Goal: Contribute content

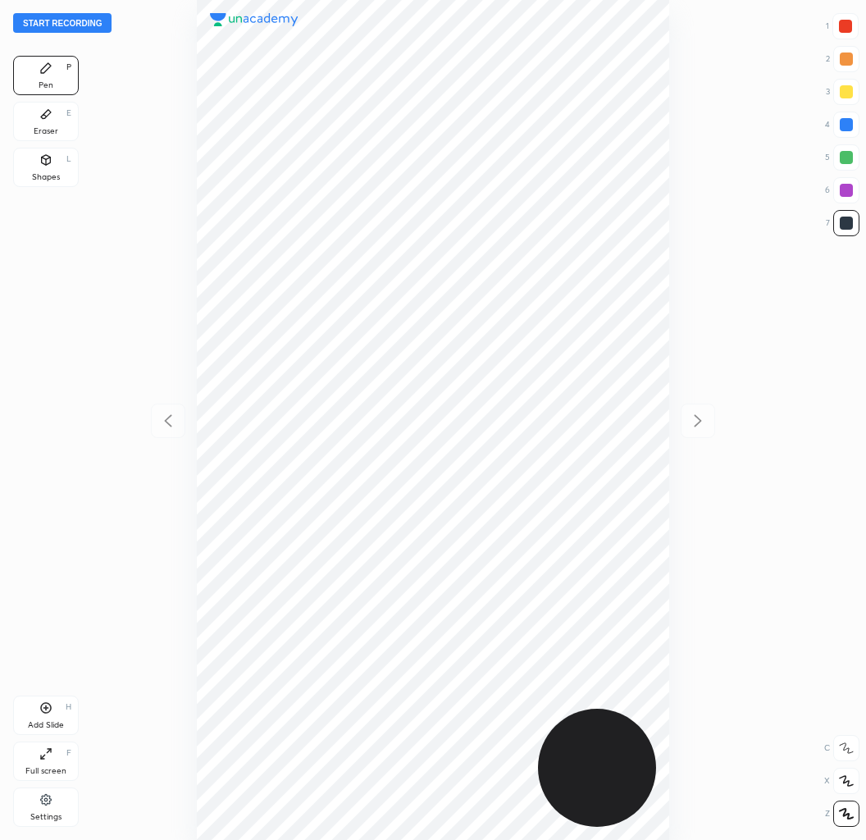
scroll to position [840, 604]
click at [46, 25] on button "Start recording" at bounding box center [62, 23] width 98 height 20
click at [843, 27] on div at bounding box center [845, 26] width 13 height 13
click at [831, 189] on div "6" at bounding box center [842, 190] width 34 height 26
click at [839, 194] on div at bounding box center [847, 190] width 26 height 26
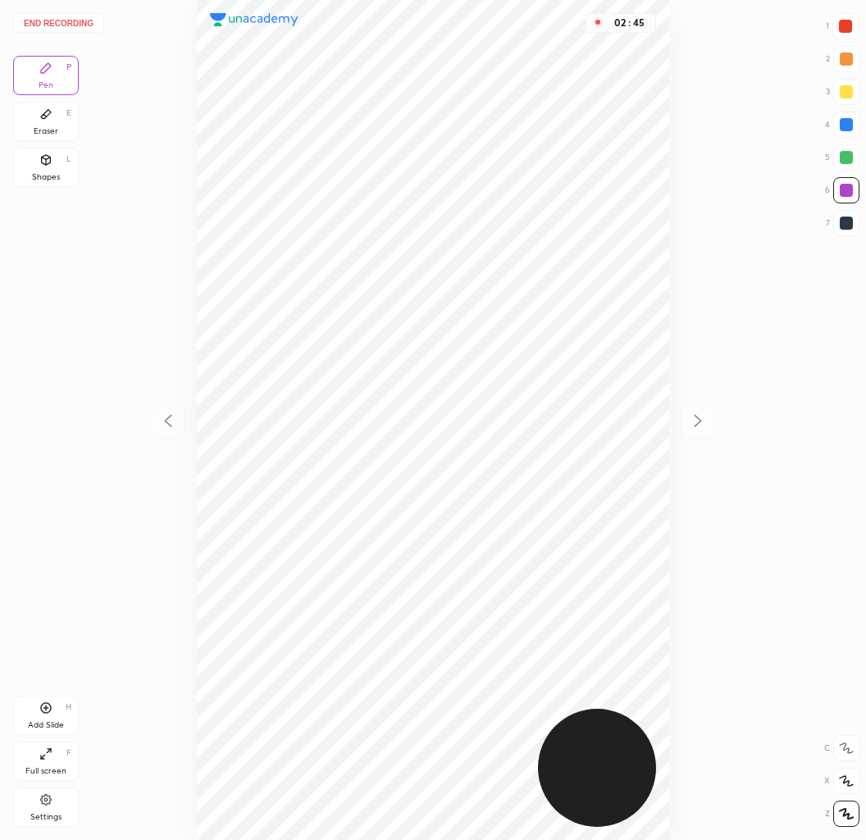
click at [847, 218] on div at bounding box center [846, 223] width 13 height 13
click at [843, 192] on div at bounding box center [846, 190] width 13 height 13
click at [36, 17] on button "End recording" at bounding box center [58, 23] width 91 height 20
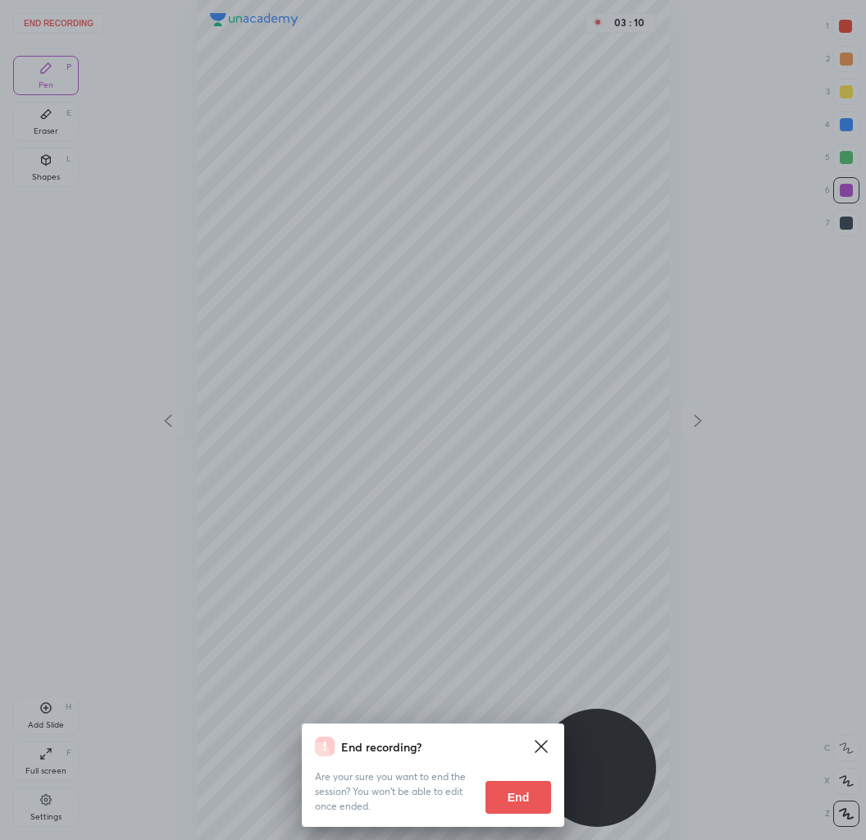
click at [523, 793] on button "End" at bounding box center [519, 797] width 66 height 33
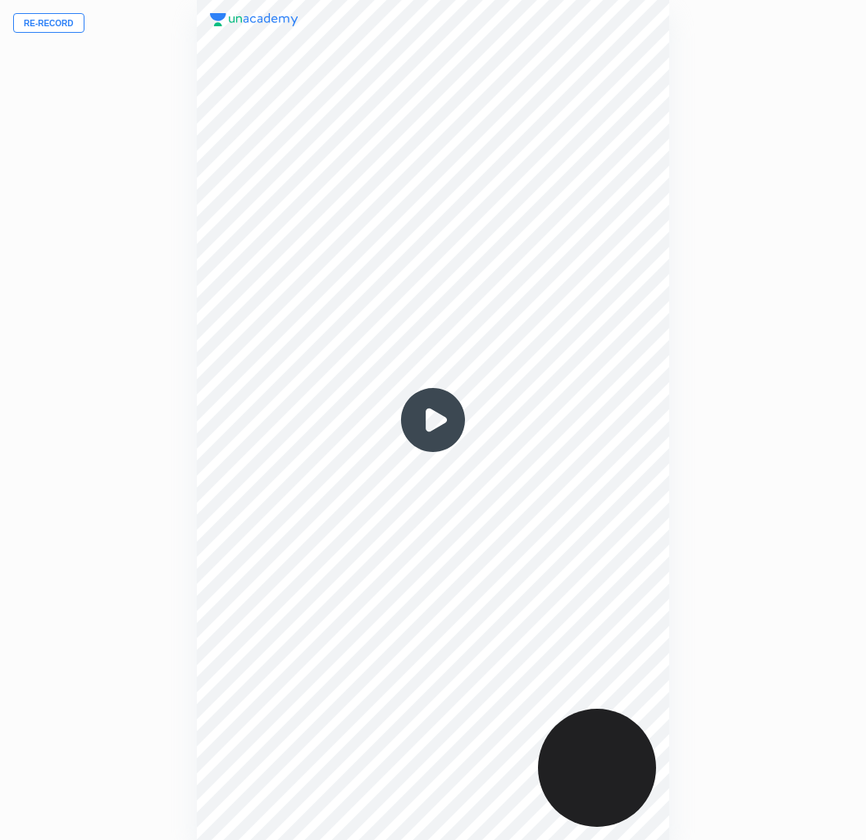
click at [60, 28] on button "Re-record" at bounding box center [48, 23] width 71 height 20
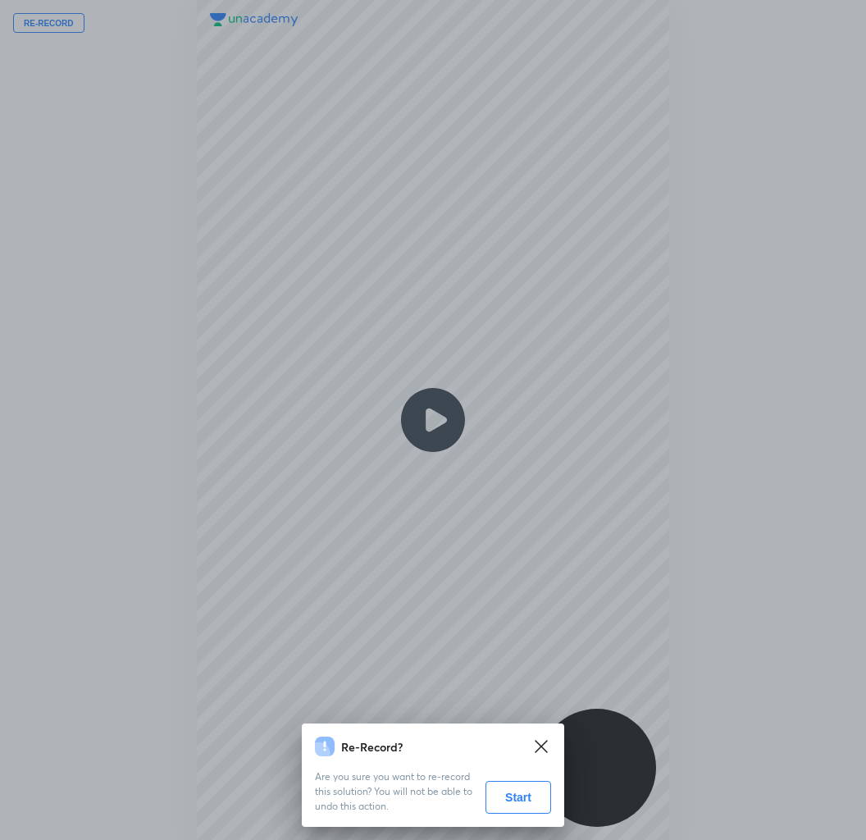
click at [520, 783] on button "Start" at bounding box center [519, 797] width 66 height 33
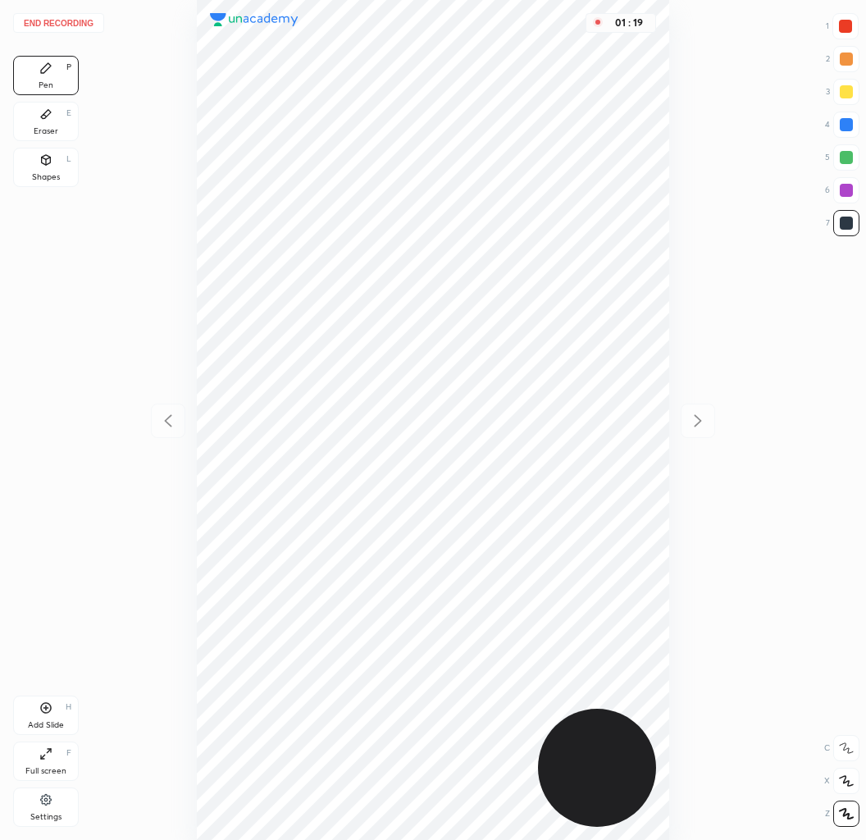
click at [839, 28] on div at bounding box center [845, 26] width 13 height 13
click at [844, 226] on div at bounding box center [846, 223] width 13 height 13
click at [843, 26] on div at bounding box center [845, 26] width 13 height 13
click at [844, 153] on div at bounding box center [846, 157] width 13 height 13
click at [53, 128] on div "Eraser" at bounding box center [46, 131] width 25 height 8
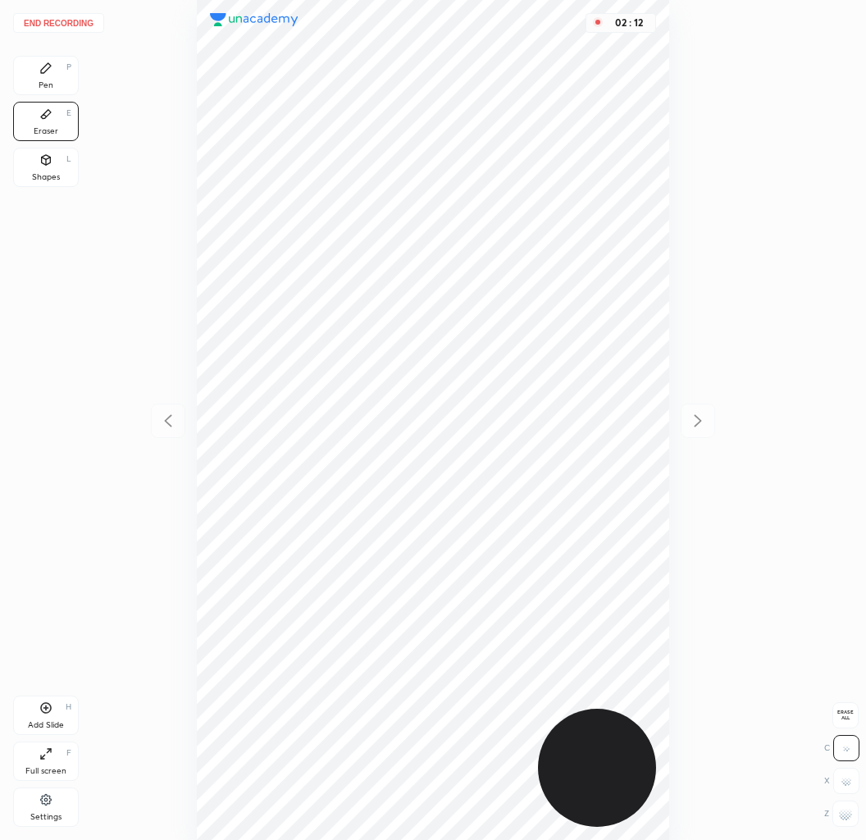
click at [47, 81] on div "Pen" at bounding box center [46, 85] width 15 height 8
click at [845, 28] on div at bounding box center [845, 26] width 13 height 13
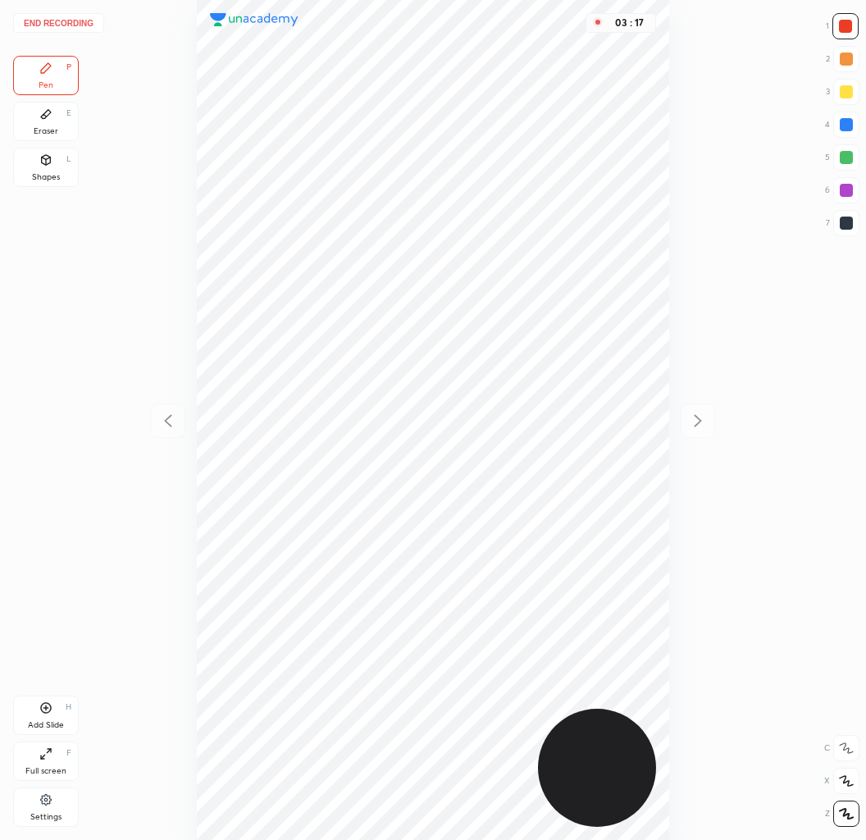
click at [842, 126] on div at bounding box center [846, 124] width 13 height 13
click at [59, 24] on button "End recording" at bounding box center [58, 23] width 91 height 20
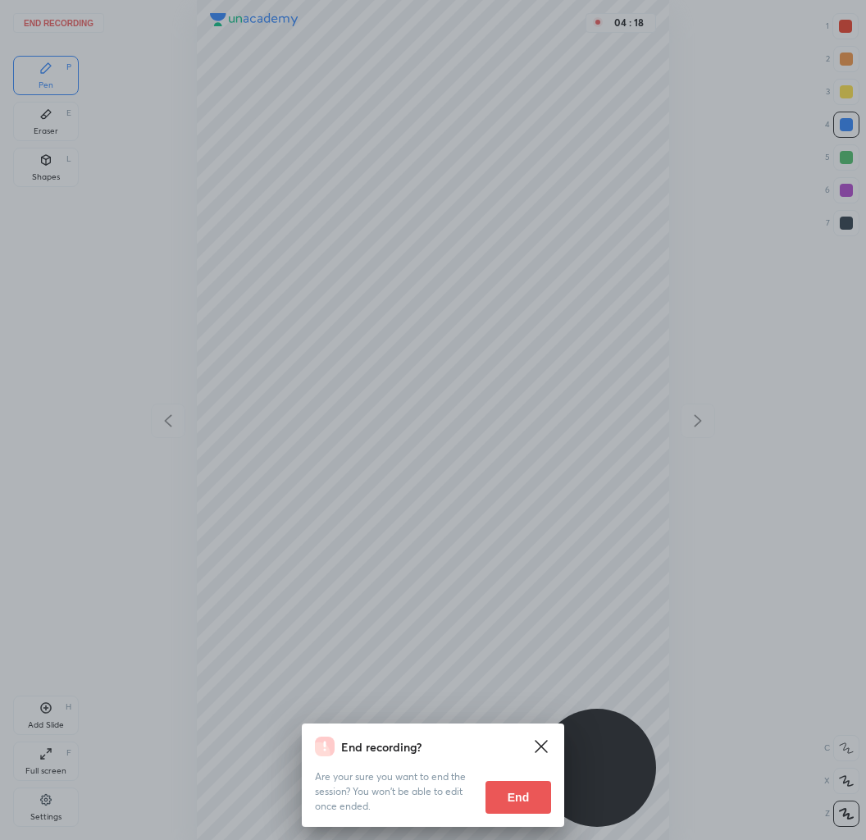
click at [514, 796] on button "End" at bounding box center [519, 797] width 66 height 33
